Goal: Use online tool/utility: Utilize a website feature to perform a specific function

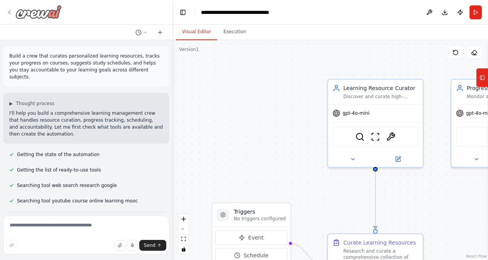
click at [13, 12] on div at bounding box center [34, 12] width 56 height 14
click at [8, 12] on icon at bounding box center [9, 12] width 6 height 6
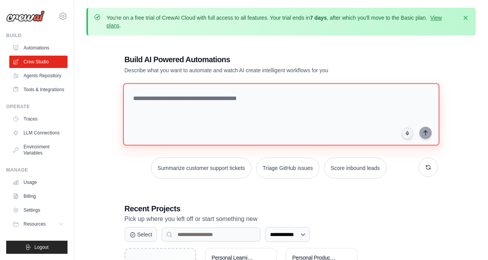
click at [210, 99] on textarea at bounding box center [281, 114] width 316 height 63
paste textarea "**********"
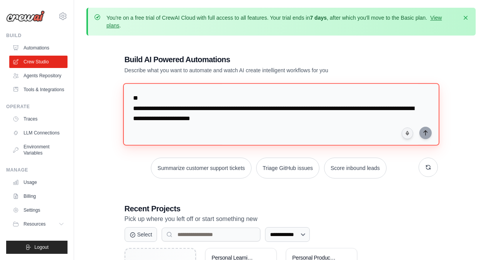
scroll to position [600, 0]
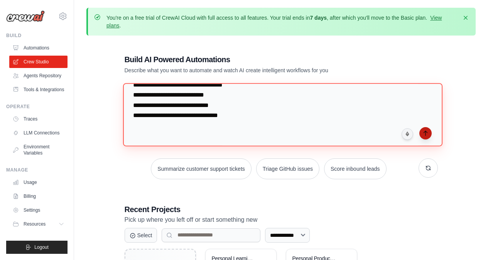
type textarea "**********"
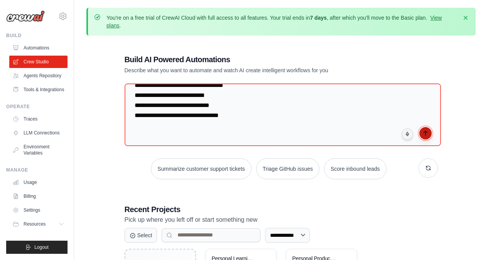
click at [425, 132] on icon "submit" at bounding box center [425, 133] width 3 height 5
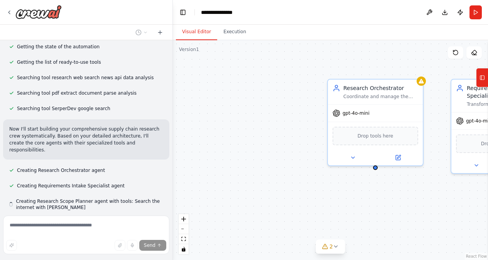
scroll to position [608, 0]
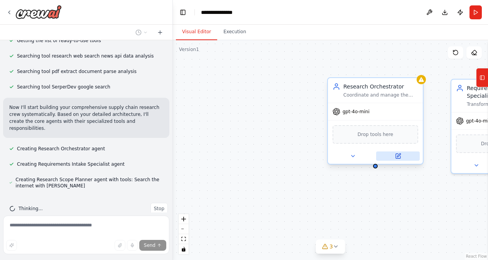
click at [399, 154] on icon at bounding box center [398, 154] width 3 height 3
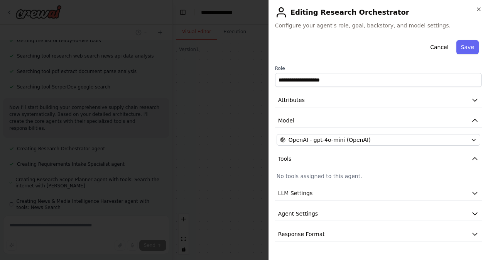
scroll to position [630, 0]
click at [378, 147] on div "**********" at bounding box center [378, 139] width 207 height 204
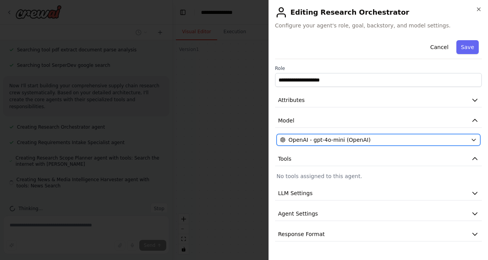
click at [357, 139] on span "OpenAI - gpt-4o-mini (OpenAI)" at bounding box center [330, 140] width 82 height 8
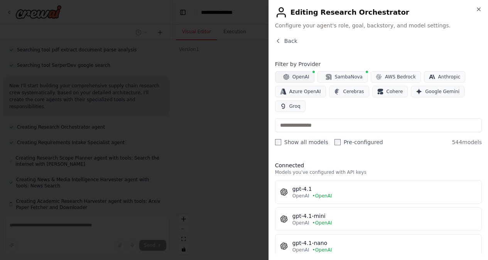
scroll to position [652, 0]
click at [301, 89] on span "Azure OpenAI" at bounding box center [305, 91] width 32 height 6
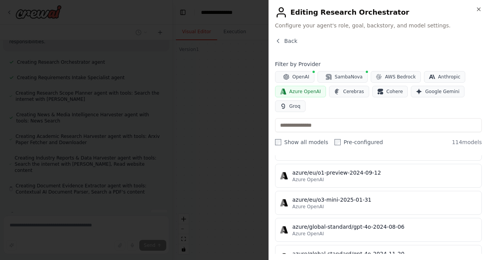
scroll to position [365, 0]
click at [478, 10] on icon "button" at bounding box center [478, 9] width 3 height 3
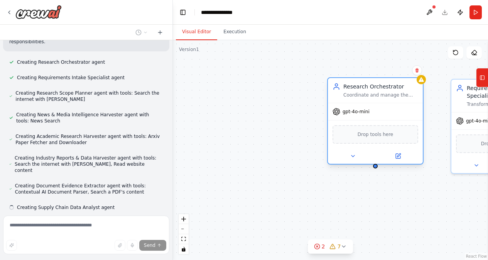
scroll to position [710, 0]
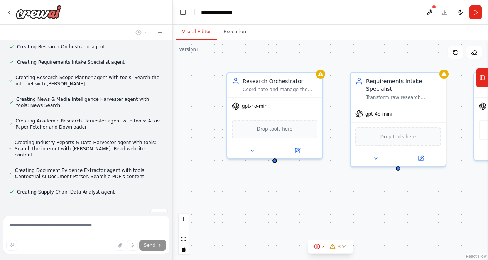
drag, startPoint x: 315, startPoint y: 128, endPoint x: 205, endPoint y: 117, distance: 110.5
click at [205, 117] on div "Research Orchestrator Coordinate and manage the entire supply chain research wo…" at bounding box center [330, 150] width 315 height 220
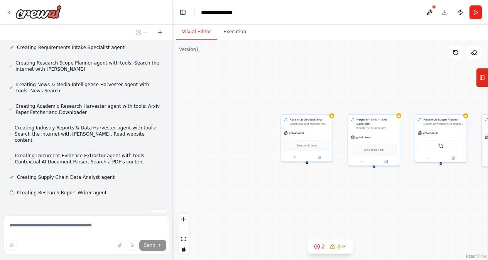
scroll to position [726, 0]
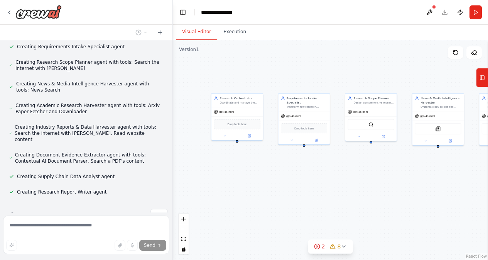
drag, startPoint x: 411, startPoint y: 210, endPoint x: 341, endPoint y: 189, distance: 73.0
click at [341, 189] on div "Research Orchestrator Coordinate and manage the entire supply chain research wo…" at bounding box center [330, 150] width 315 height 220
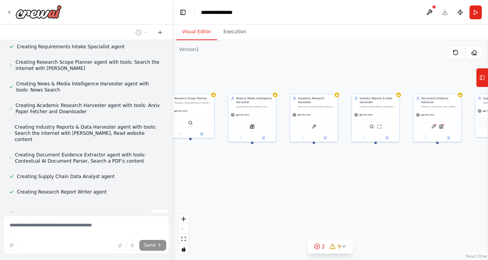
drag, startPoint x: 388, startPoint y: 182, endPoint x: 200, endPoint y: 174, distance: 187.7
click at [200, 174] on div "Research Orchestrator Coordinate and manage the entire supply chain research wo…" at bounding box center [330, 150] width 315 height 220
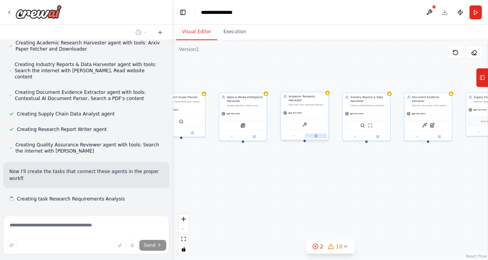
scroll to position [795, 0]
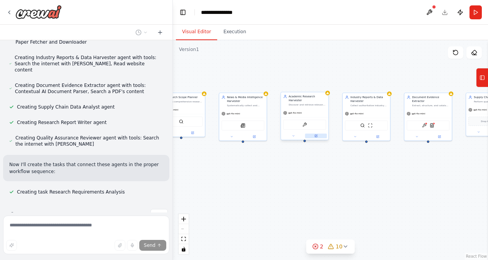
click at [316, 135] on icon at bounding box center [317, 135] width 2 height 2
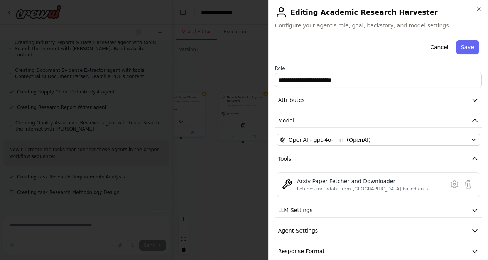
scroll to position [811, 0]
click at [335, 99] on button "Attributes" at bounding box center [378, 100] width 207 height 14
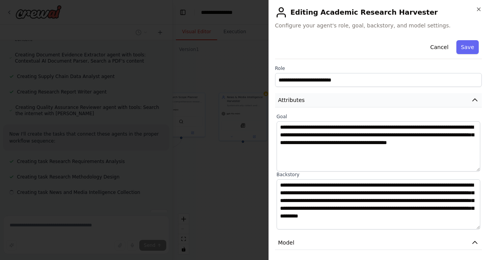
scroll to position [826, 0]
click at [475, 9] on h2 "Editing Academic Research Harvester" at bounding box center [378, 12] width 207 height 12
click at [480, 9] on icon "button" at bounding box center [479, 9] width 6 height 6
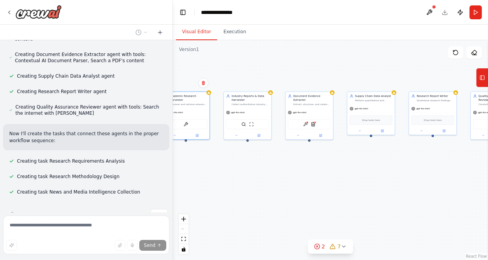
drag, startPoint x: 318, startPoint y: 183, endPoint x: 199, endPoint y: 182, distance: 118.8
click at [199, 182] on div ".deletable-edge-delete-btn { width: 20px; height: 20px; border: 0px solid #ffff…" at bounding box center [330, 150] width 315 height 220
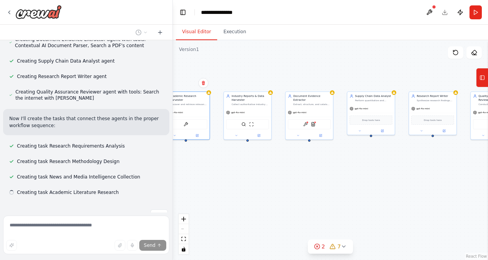
scroll to position [842, 0]
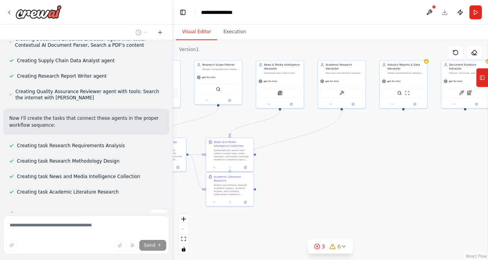
drag, startPoint x: 330, startPoint y: 183, endPoint x: 486, endPoint y: 151, distance: 159.0
click at [486, 151] on div "目标 构建一组面向物流/供应链行业深度调研（deep research） 的 crew协同 agent，使其能在物流/供应链细分领域自动完成：问题界定 → 全…" at bounding box center [244, 130] width 488 height 260
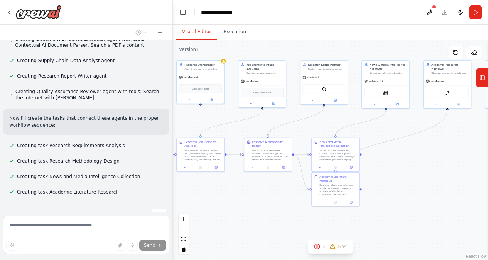
drag, startPoint x: 382, startPoint y: 163, endPoint x: 488, endPoint y: 163, distance: 105.7
click at [488, 163] on div "目标 构建一组面向物流/供应链行业深度调研（deep research） 的 crew协同 agent，使其能在物流/供应链细分领域自动完成：问题界定 → 全…" at bounding box center [244, 130] width 488 height 260
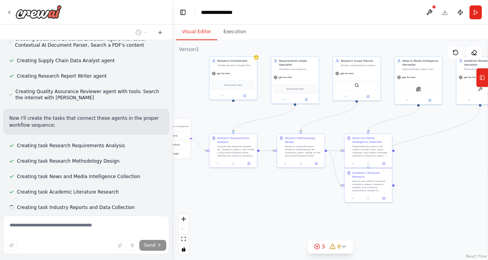
scroll to position [857, 0]
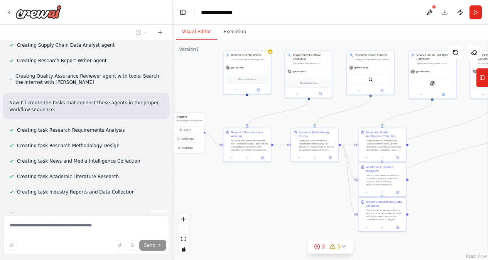
drag, startPoint x: 444, startPoint y: 172, endPoint x: 490, endPoint y: 162, distance: 47.7
click at [488, 162] on html "目标 构建一组面向物流/供应链行业深度调研（deep research） 的 crew协同 agent，使其能在物流/供应链细分领域自动完成：问题界定 → 全…" at bounding box center [244, 130] width 488 height 260
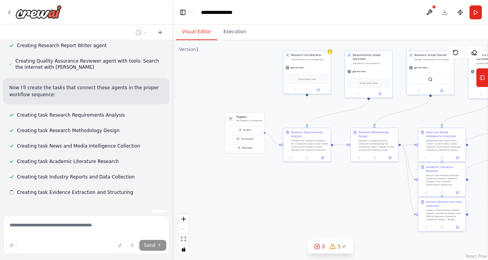
scroll to position [872, 0]
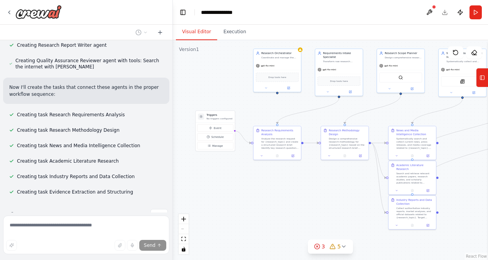
drag, startPoint x: 259, startPoint y: 184, endPoint x: 289, endPoint y: 182, distance: 30.2
click at [289, 182] on div ".deletable-edge-delete-btn { width: 20px; height: 20px; border: 0px solid #ffff…" at bounding box center [330, 150] width 315 height 220
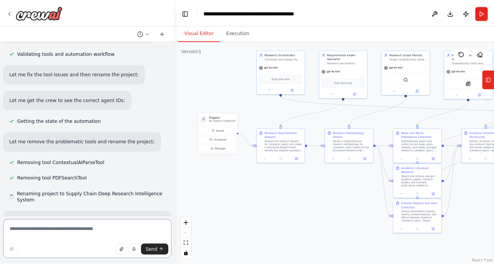
scroll to position [1122, 0]
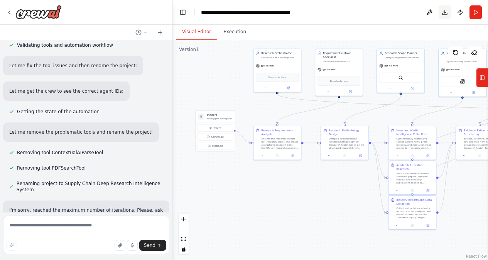
click at [447, 13] on button "Download" at bounding box center [445, 12] width 12 height 14
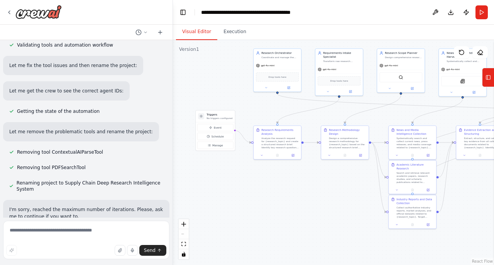
scroll to position [1116, 0]
